Goal: Transaction & Acquisition: Purchase product/service

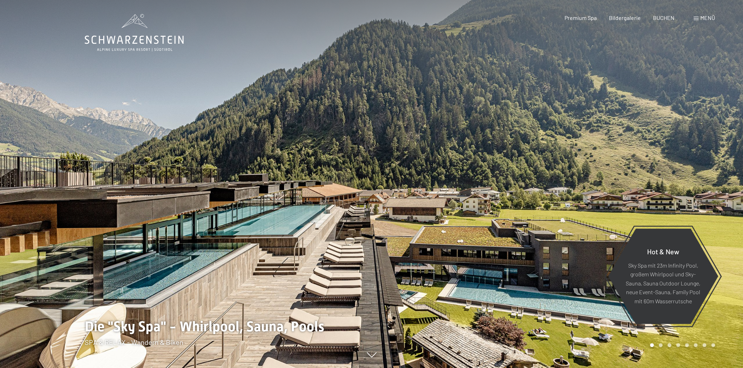
click at [694, 19] on span at bounding box center [696, 18] width 5 height 3
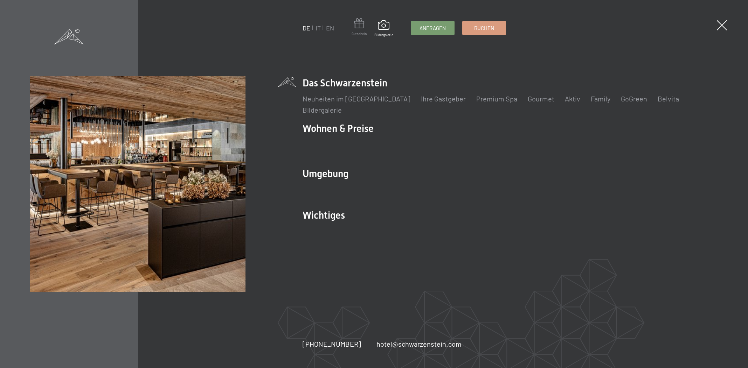
click at [359, 28] on span at bounding box center [358, 24] width 15 height 13
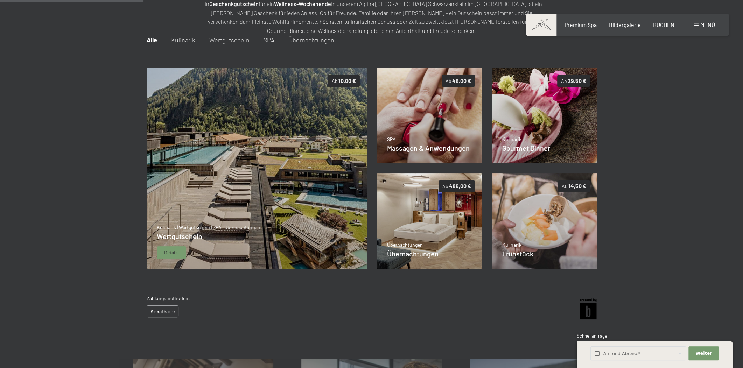
click at [172, 251] on span "Details" at bounding box center [171, 252] width 15 height 7
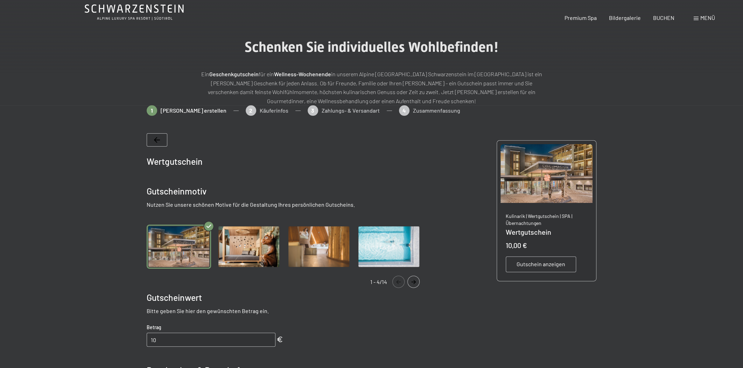
scroll to position [53, 0]
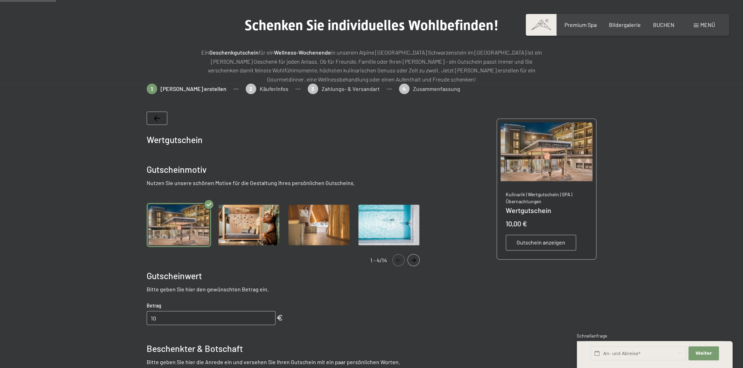
drag, startPoint x: 252, startPoint y: 181, endPoint x: 372, endPoint y: 189, distance: 120.7
click at [372, 189] on div "Wertgutschein Gutscheinmotiv Nutzen Sie unsere schönen Motive für die Gestaltun…" at bounding box center [287, 316] width 280 height 409
click at [370, 183] on p "Nutzen Sie unsere schönen Motive für die Gestaltung Ihres persönlichen Gutschei…" at bounding box center [287, 183] width 280 height 8
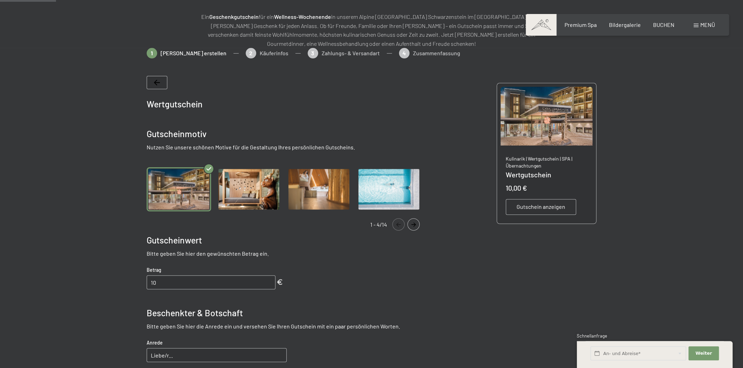
scroll to position [106, 0]
